Goal: Navigation & Orientation: Find specific page/section

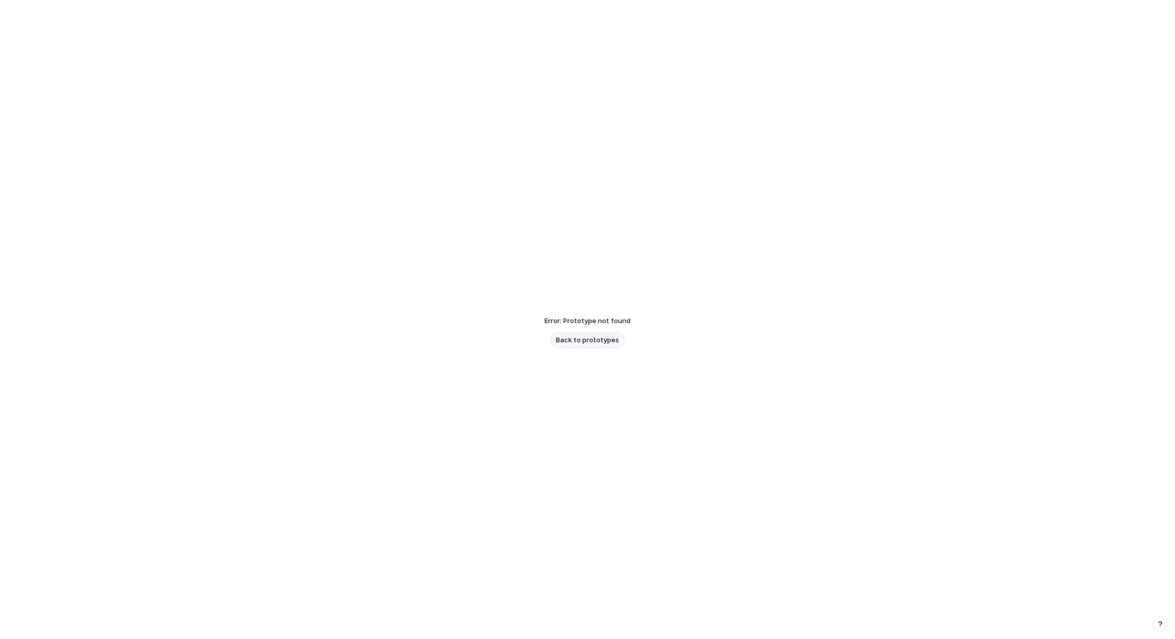
click at [613, 339] on span "Back to prototypes" at bounding box center [587, 340] width 63 height 10
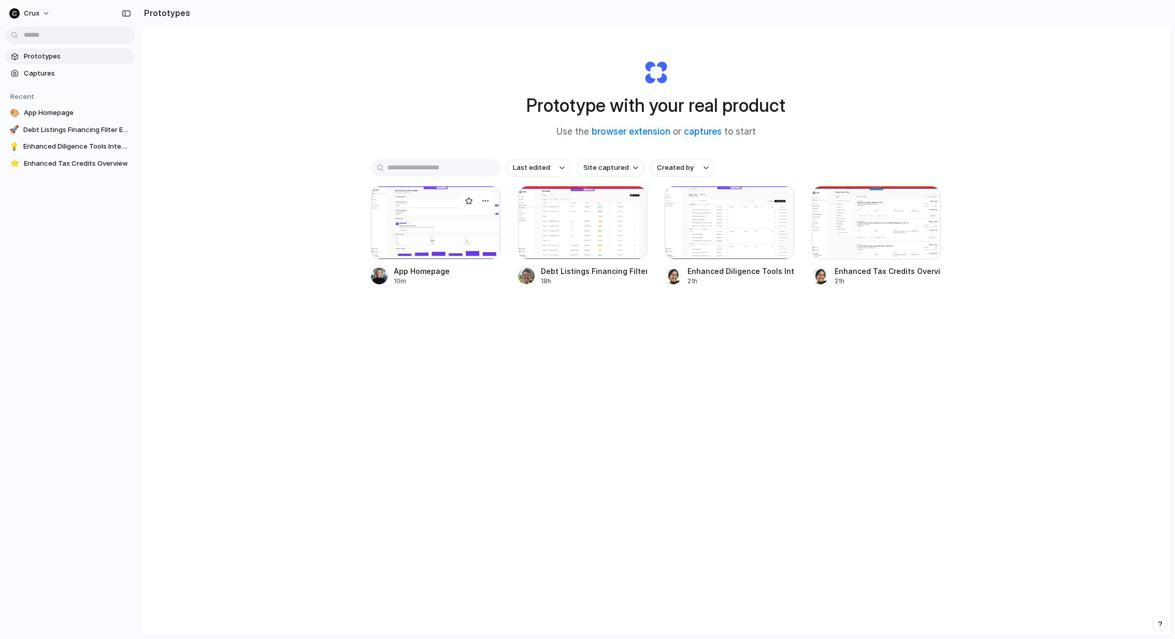
click at [436, 226] on div at bounding box center [435, 223] width 129 height 74
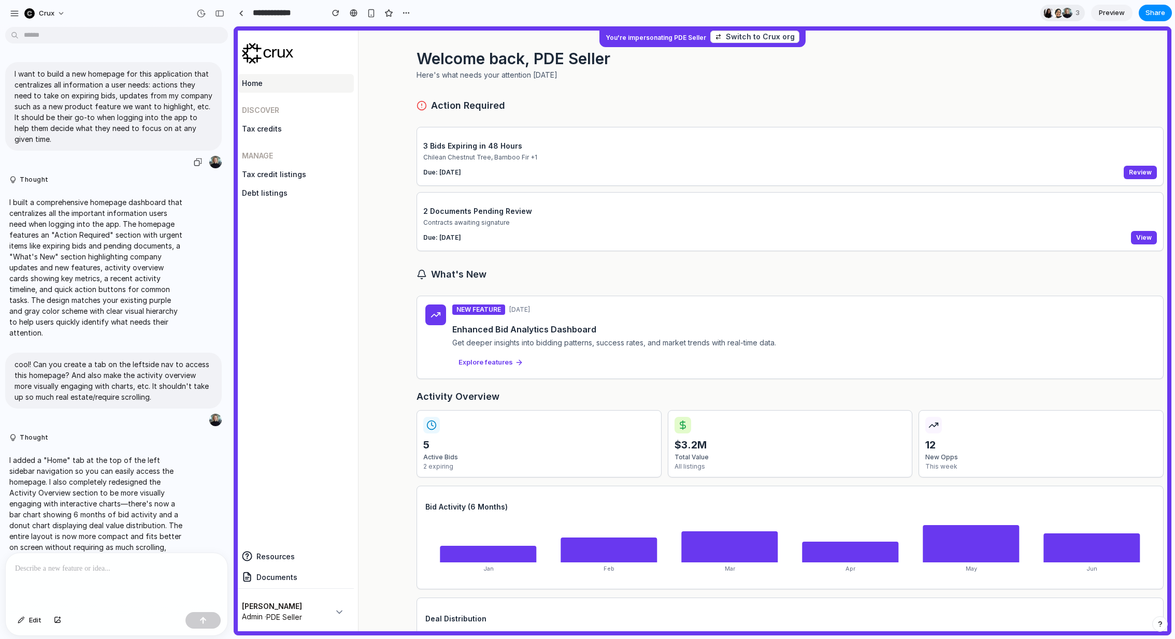
scroll to position [21, 0]
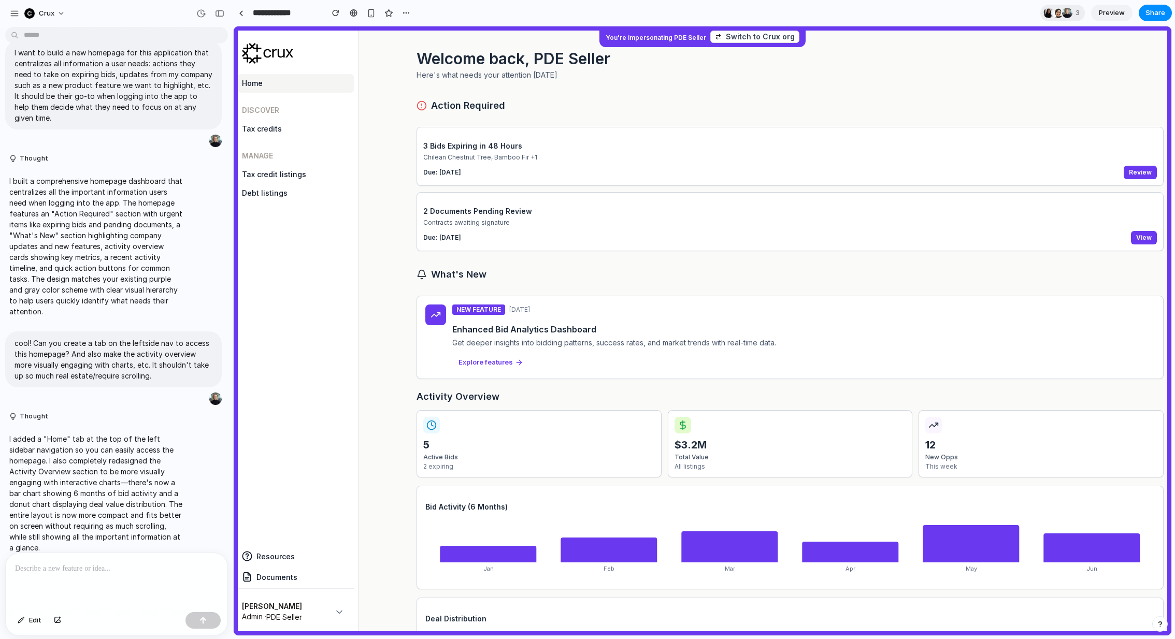
click at [276, 176] on link "Tax credit listings" at bounding box center [296, 174] width 116 height 19
click at [276, 195] on link "Debt listings" at bounding box center [296, 193] width 116 height 19
click at [504, 213] on h3 "2 Documents Pending Review" at bounding box center [789, 211] width 733 height 10
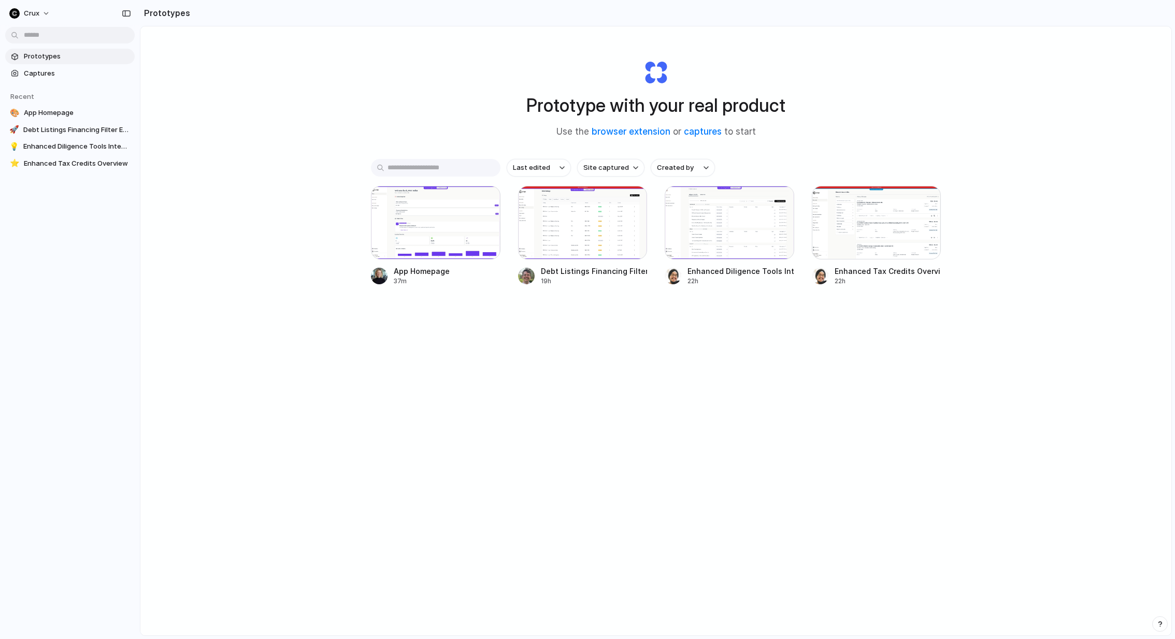
click at [355, 103] on div "Prototype with your real product Use the browser extension or captures to start…" at bounding box center [655, 358] width 1031 height 664
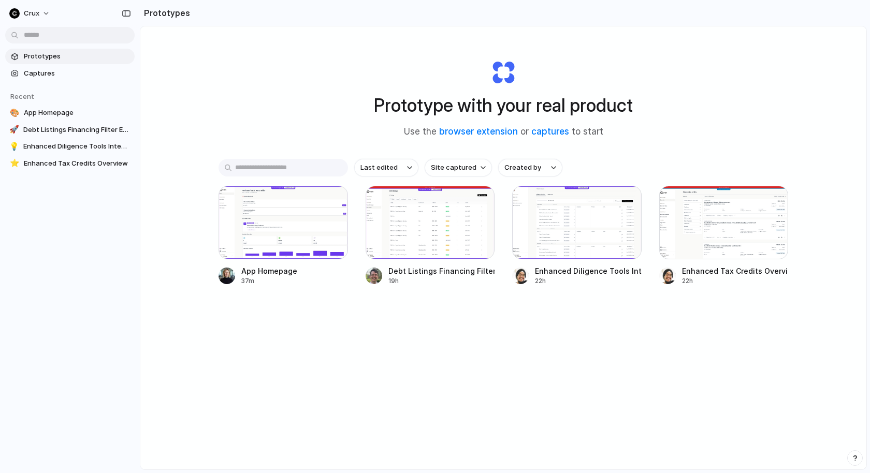
click at [263, 76] on div "Prototype with your real product Use the browser extension or captures to start…" at bounding box center [503, 275] width 726 height 498
